Goal: Task Accomplishment & Management: Complete application form

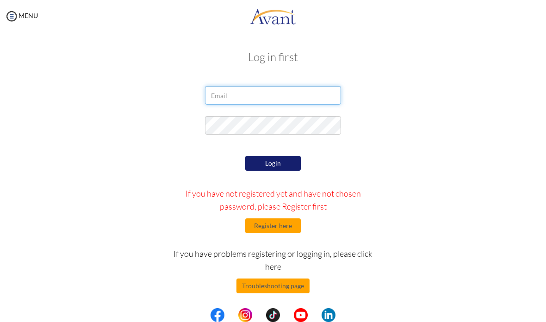
click at [314, 98] on input "email" at bounding box center [273, 95] width 136 height 19
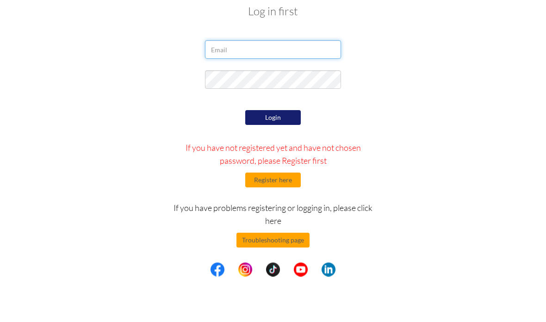
type input "[EMAIL_ADDRESS][DOMAIN_NAME]"
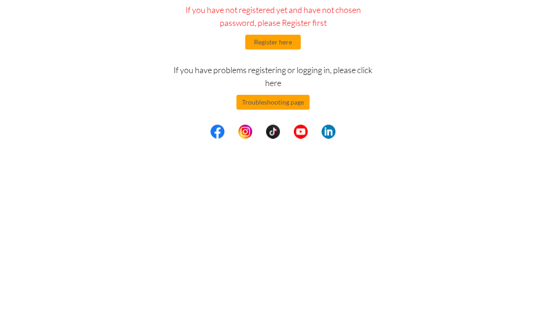
click at [293, 219] on button "Register here" at bounding box center [273, 226] width 56 height 15
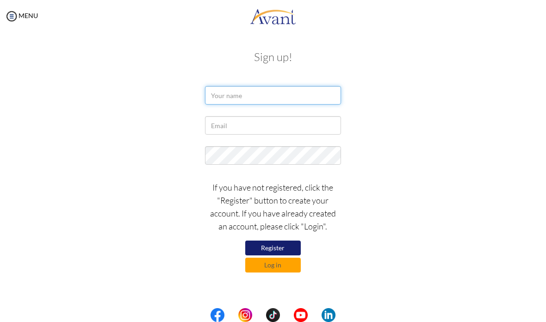
click at [307, 89] on input "text" at bounding box center [273, 95] width 136 height 19
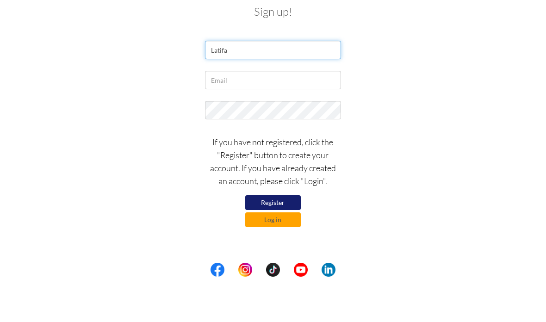
type input "Latifa"
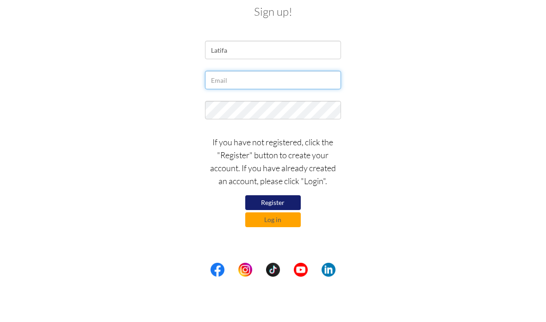
click at [285, 116] on input "text" at bounding box center [273, 125] width 136 height 19
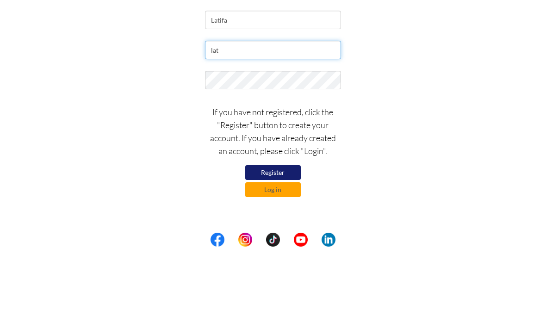
type input "[EMAIL_ADDRESS][DOMAIN_NAME]"
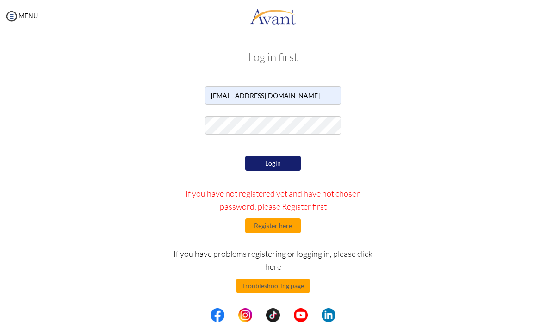
click at [292, 229] on button "Register here" at bounding box center [273, 226] width 56 height 15
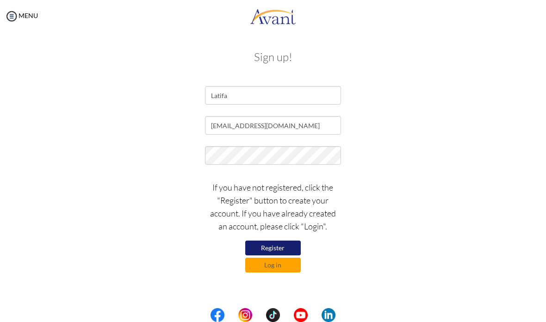
click at [284, 243] on button "Register" at bounding box center [273, 248] width 56 height 15
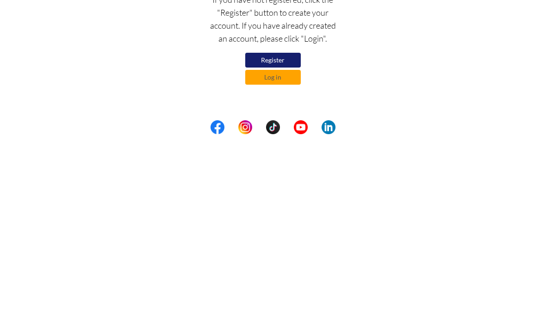
click at [287, 241] on button "Register" at bounding box center [273, 248] width 56 height 15
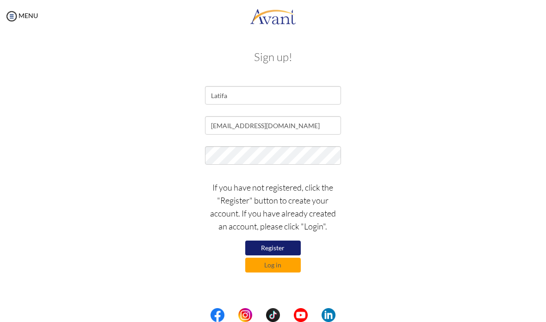
click at [292, 267] on button "Log in" at bounding box center [273, 265] width 56 height 15
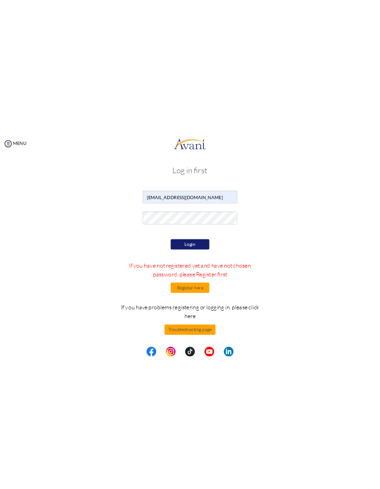
scroll to position [2, 0]
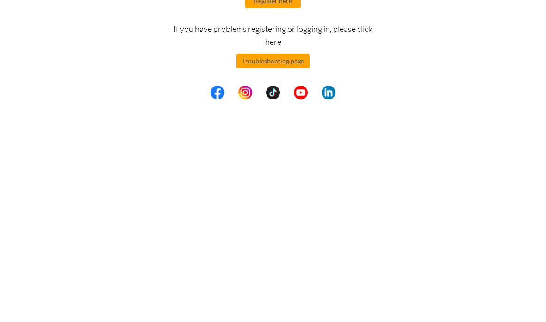
click at [424, 151] on div "Login If you have not registered yet and have not chosen password, please Regis…" at bounding box center [273, 244] width 449 height 187
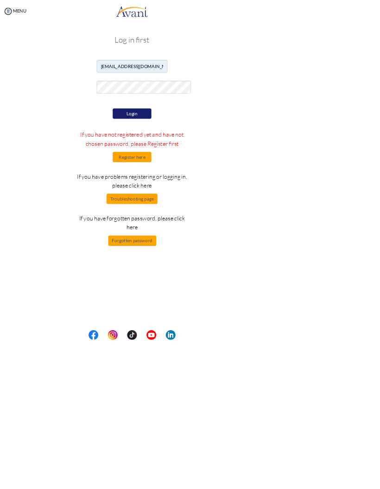
scroll to position [0, 0]
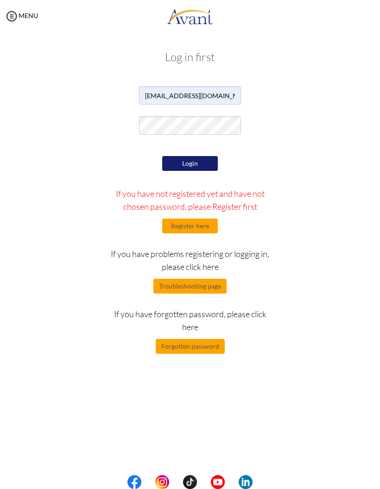
click at [212, 322] on button "Forgotten password" at bounding box center [190, 346] width 69 height 15
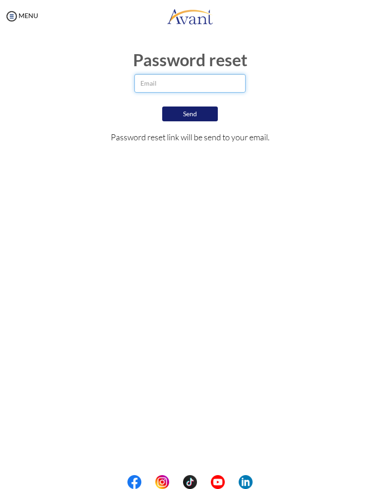
click at [226, 83] on input "email" at bounding box center [189, 83] width 111 height 19
type input "[EMAIL_ADDRESS][DOMAIN_NAME]"
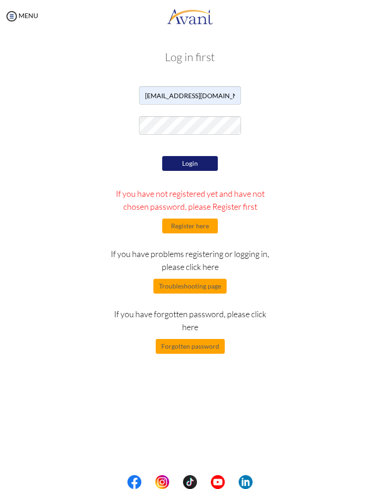
click at [208, 322] on button "Forgotten password" at bounding box center [190, 346] width 69 height 15
click at [203, 98] on input "email" at bounding box center [190, 95] width 102 height 19
type input "[EMAIL_ADDRESS][DOMAIN_NAME]"
click at [201, 224] on button "Register here" at bounding box center [190, 226] width 56 height 15
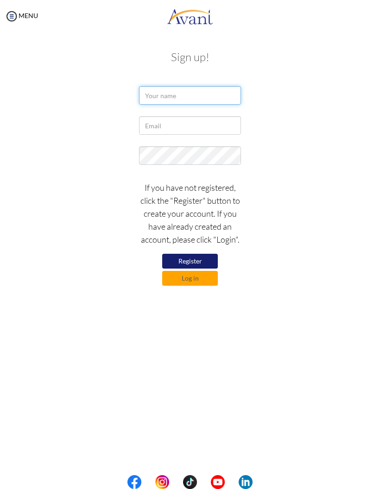
click at [211, 95] on input "text" at bounding box center [190, 95] width 102 height 19
type input "Latifa"
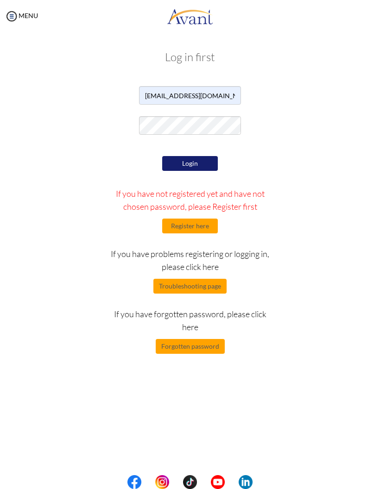
click at [187, 349] on button "Forgotten password" at bounding box center [190, 346] width 69 height 15
click at [200, 226] on button "Register here" at bounding box center [190, 226] width 56 height 15
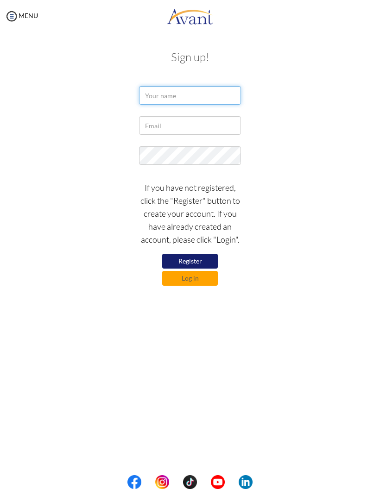
click at [205, 99] on input "text" at bounding box center [190, 95] width 102 height 19
type input "Latifa"
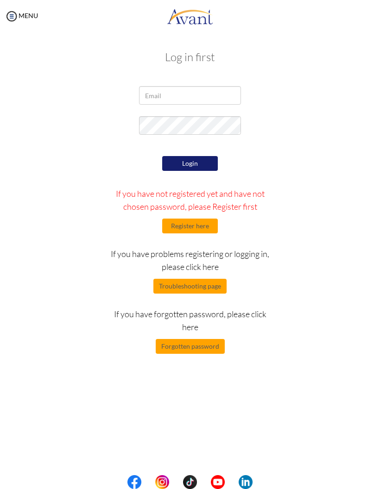
click at [167, 288] on button "Troubleshooting page" at bounding box center [189, 286] width 73 height 15
click at [194, 226] on button "Register here" at bounding box center [190, 226] width 56 height 15
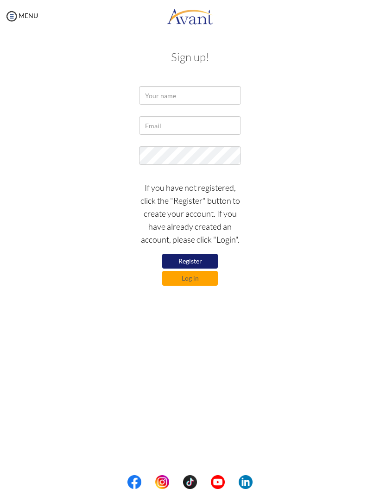
click at [188, 260] on button "Register" at bounding box center [190, 261] width 56 height 15
click at [163, 96] on input "text" at bounding box center [190, 95] width 102 height 19
type input "Latifa"
click at [151, 129] on input "text" at bounding box center [190, 125] width 102 height 19
type input "[EMAIL_ADDRESS][DOMAIN_NAME]"
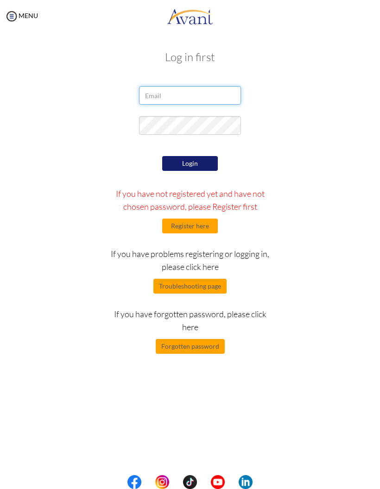
click at [149, 94] on input "email" at bounding box center [190, 95] width 102 height 19
type input "[EMAIL_ADDRESS][DOMAIN_NAME]"
